Goal: Information Seeking & Learning: Learn about a topic

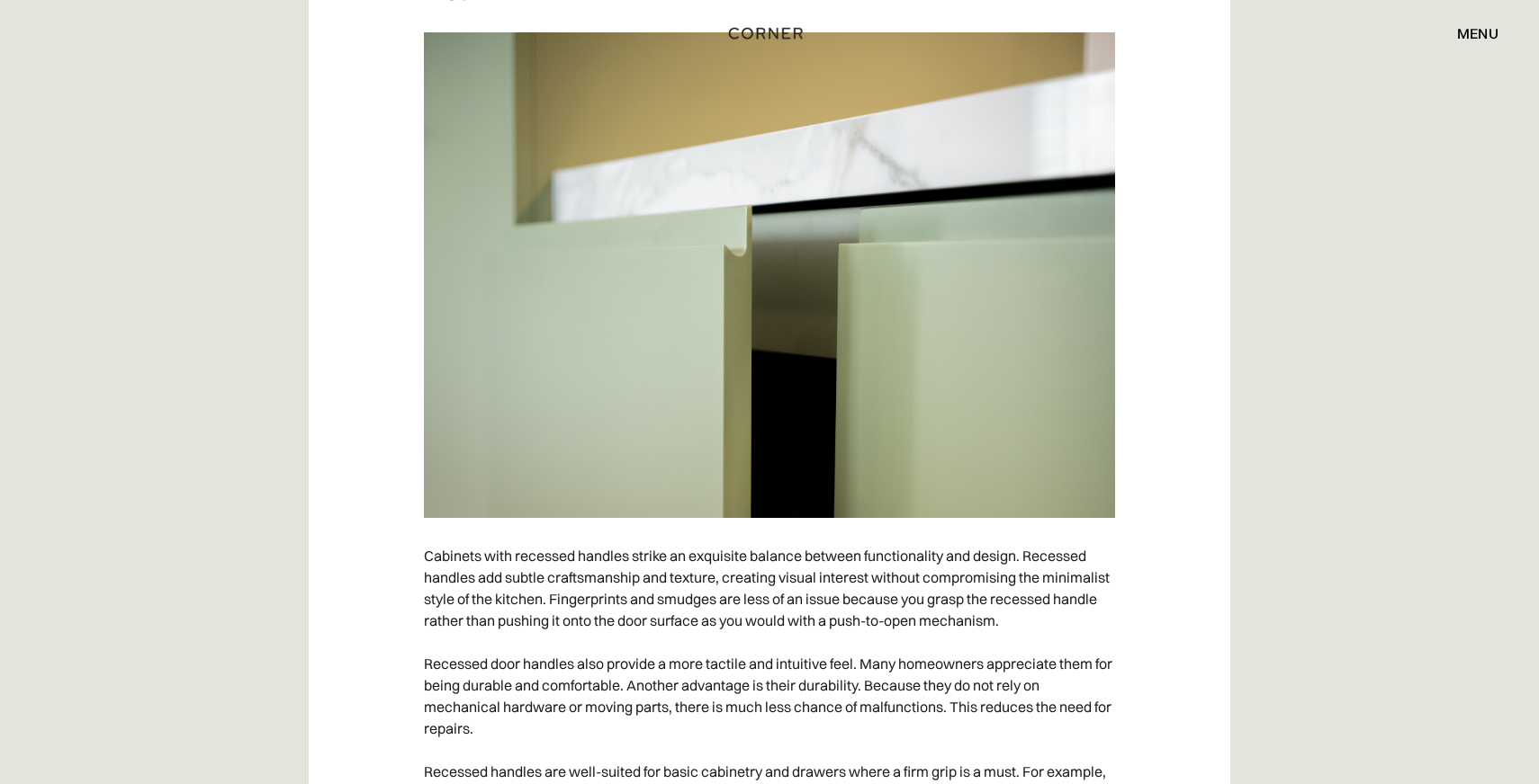
scroll to position [5332, 0]
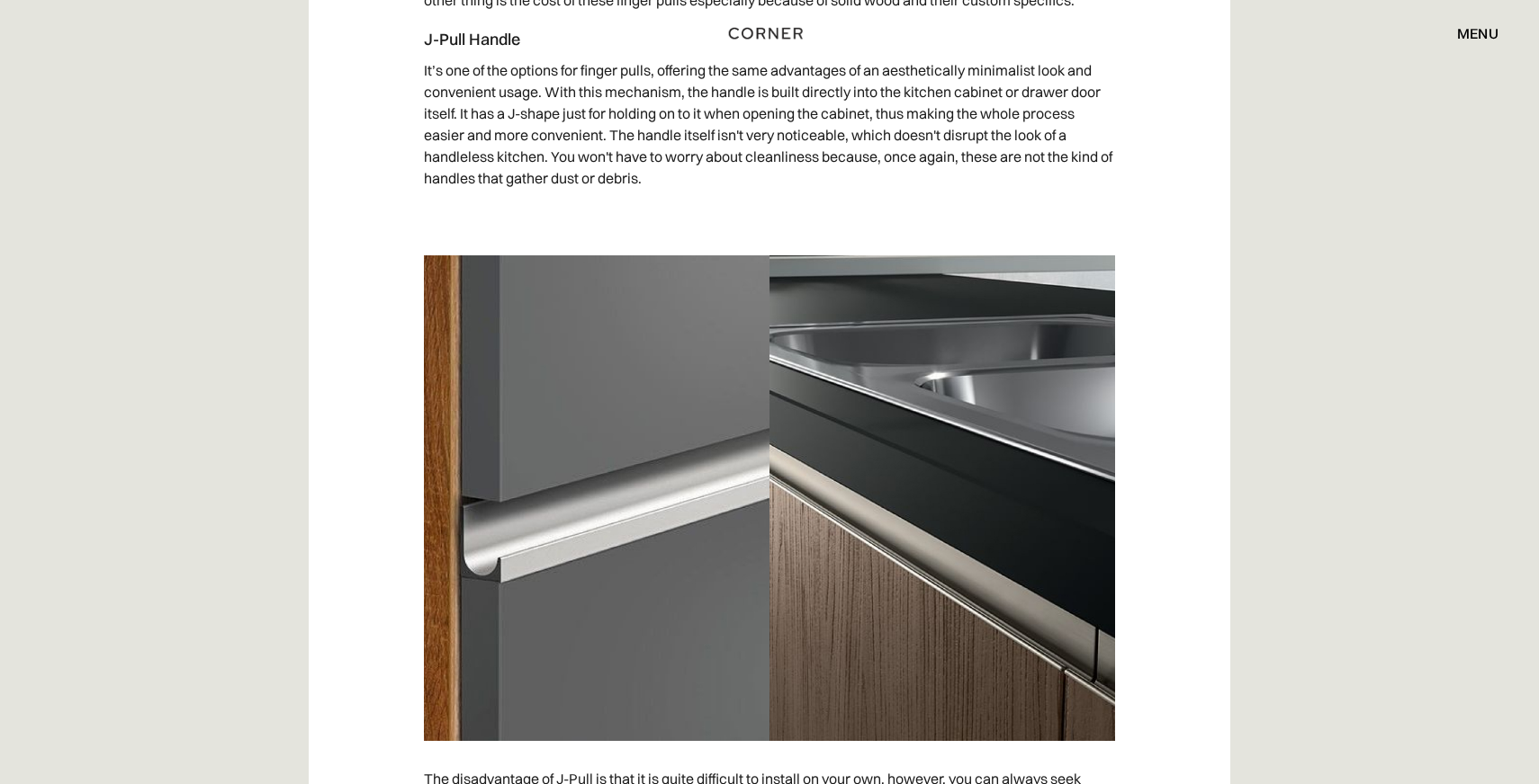
scroll to position [5628, 0]
